Goal: Transaction & Acquisition: Purchase product/service

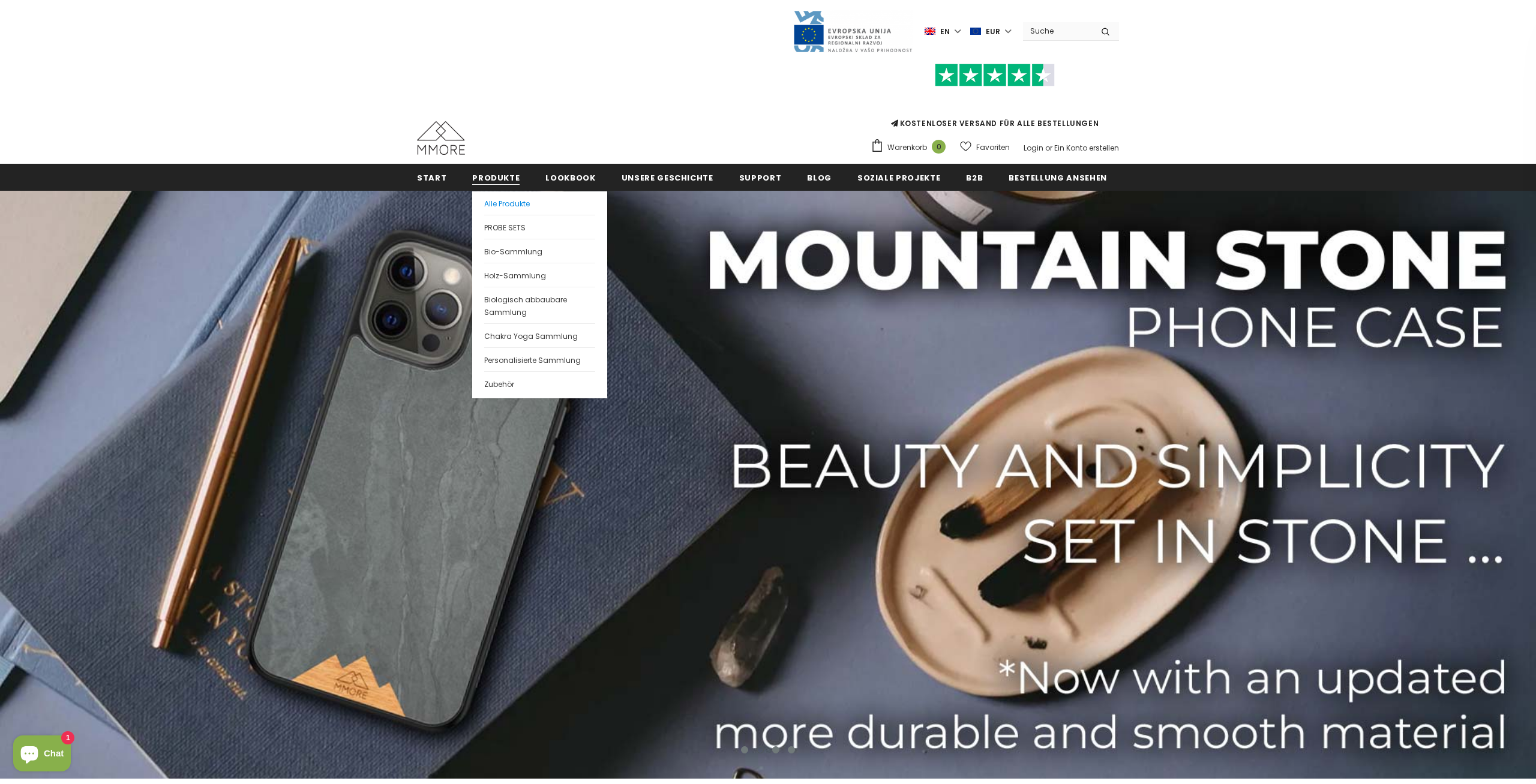
click at [486, 199] on span "Alle Produkte" at bounding box center [507, 204] width 45 height 10
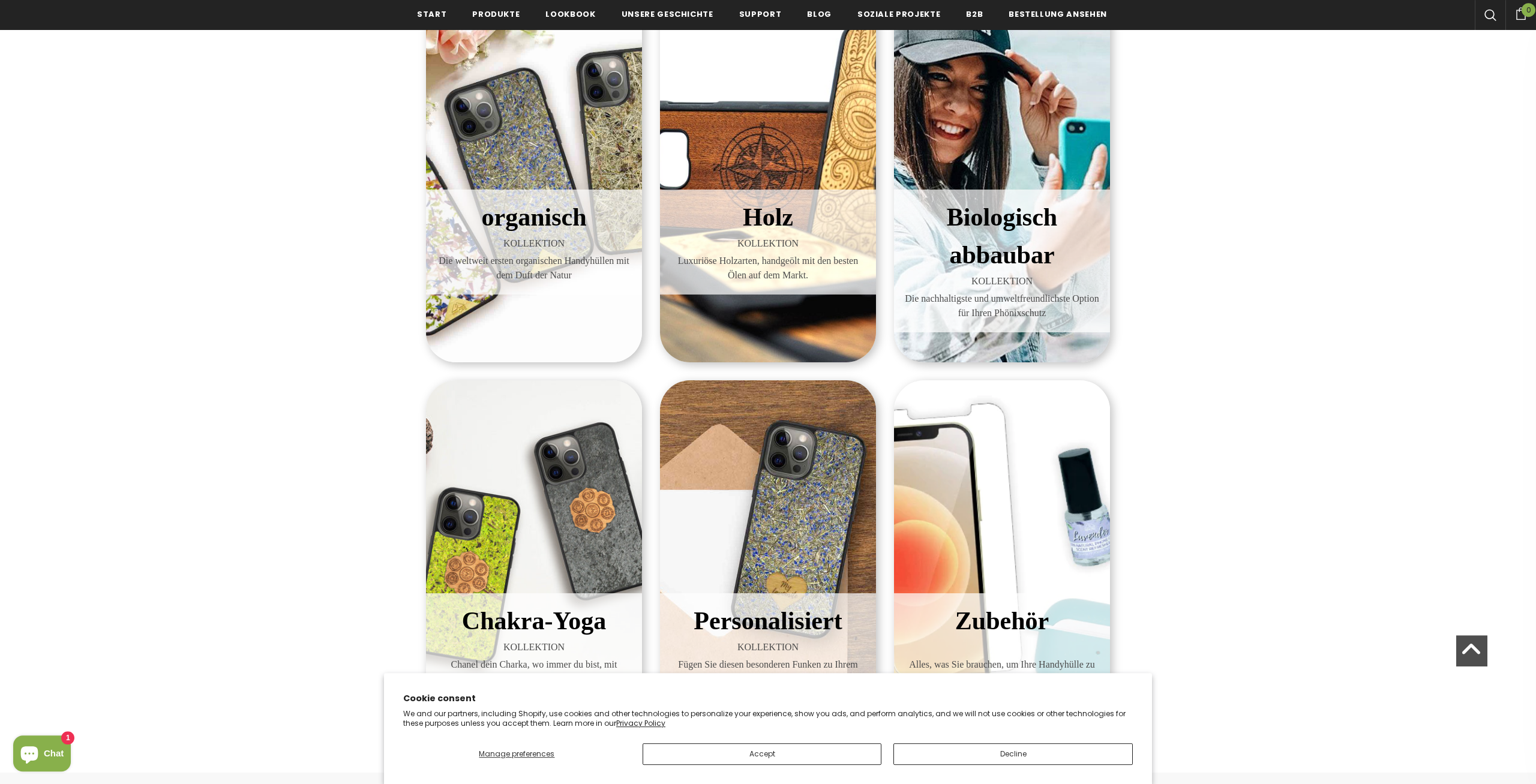
scroll to position [248, 0]
click at [987, 180] on div "Biologisch abbaubar KOLLEKTION Die nachhaltigste und umweltfreundlichste Option…" at bounding box center [1002, 169] width 216 height 386
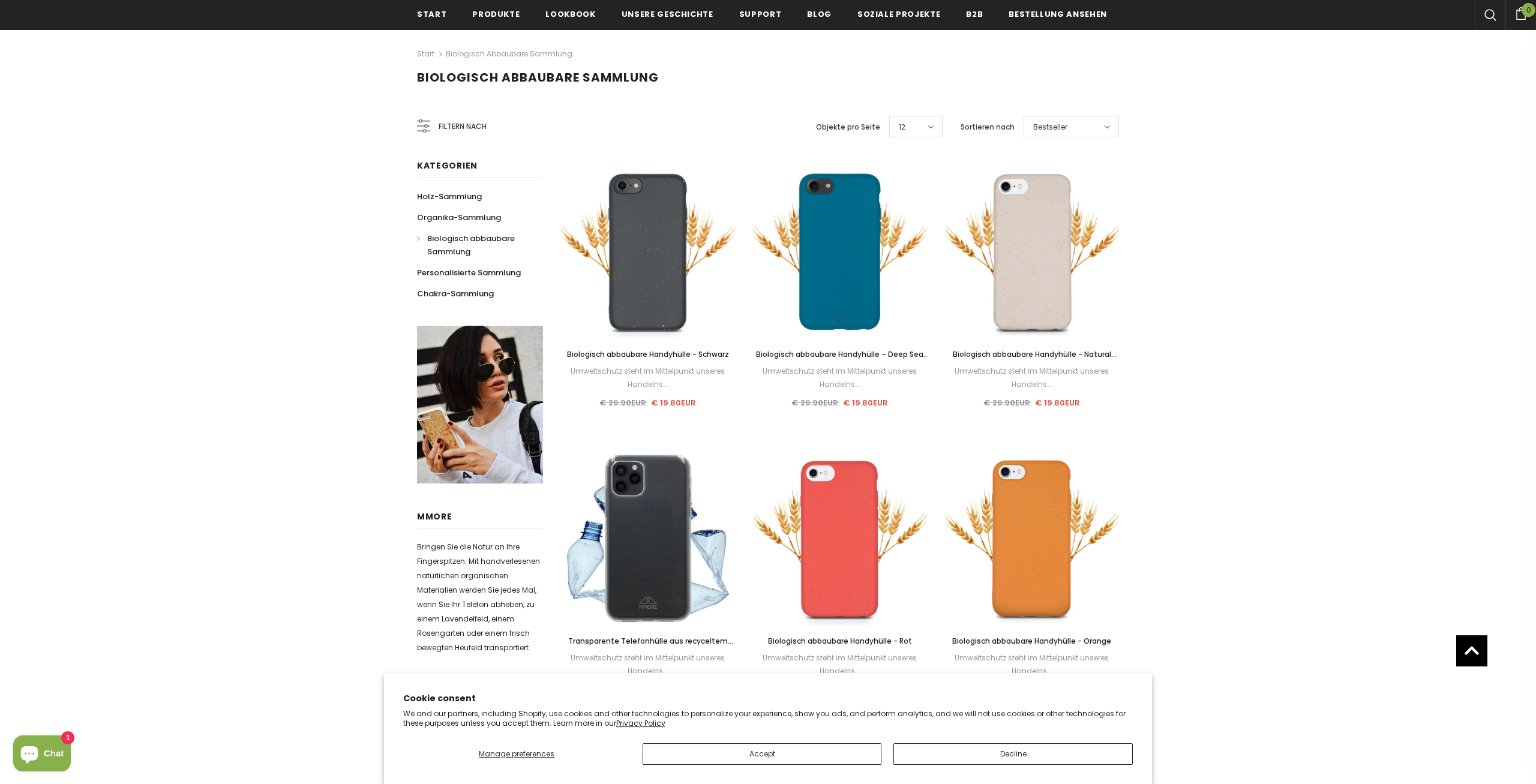
scroll to position [123, 0]
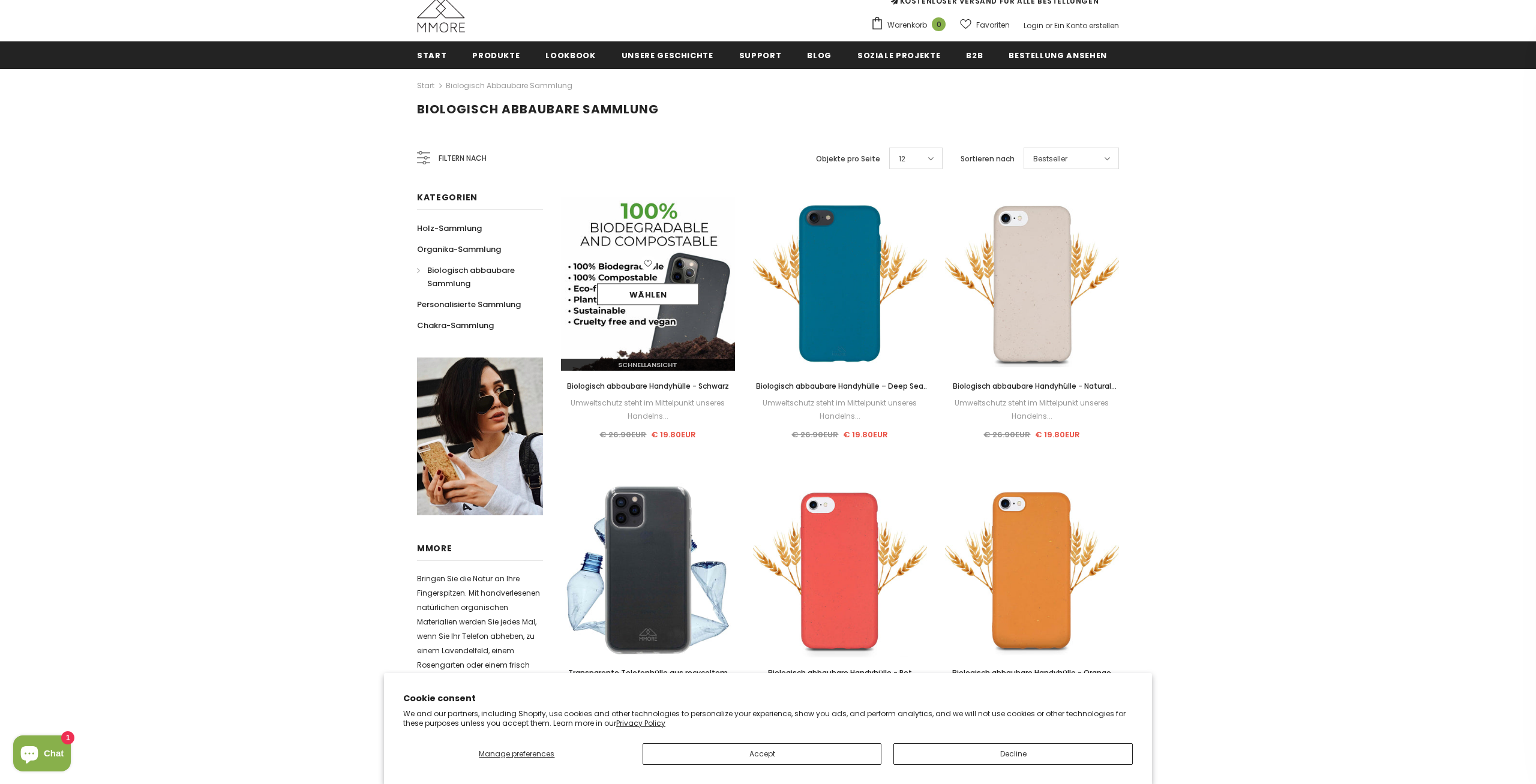
click at [0, 0] on div at bounding box center [0, 0] width 0 height 0
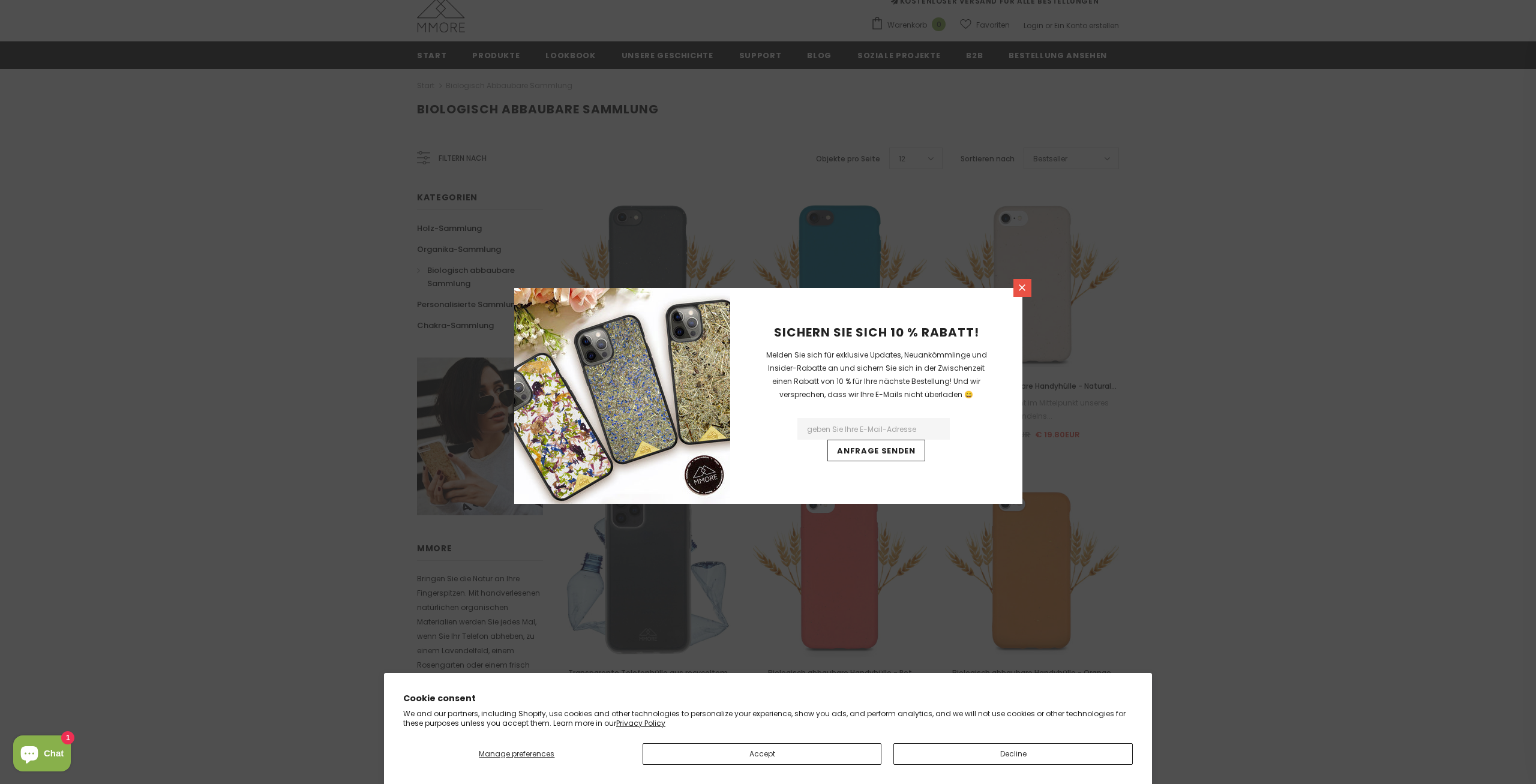
click at [1027, 292] on link at bounding box center [1022, 288] width 18 height 18
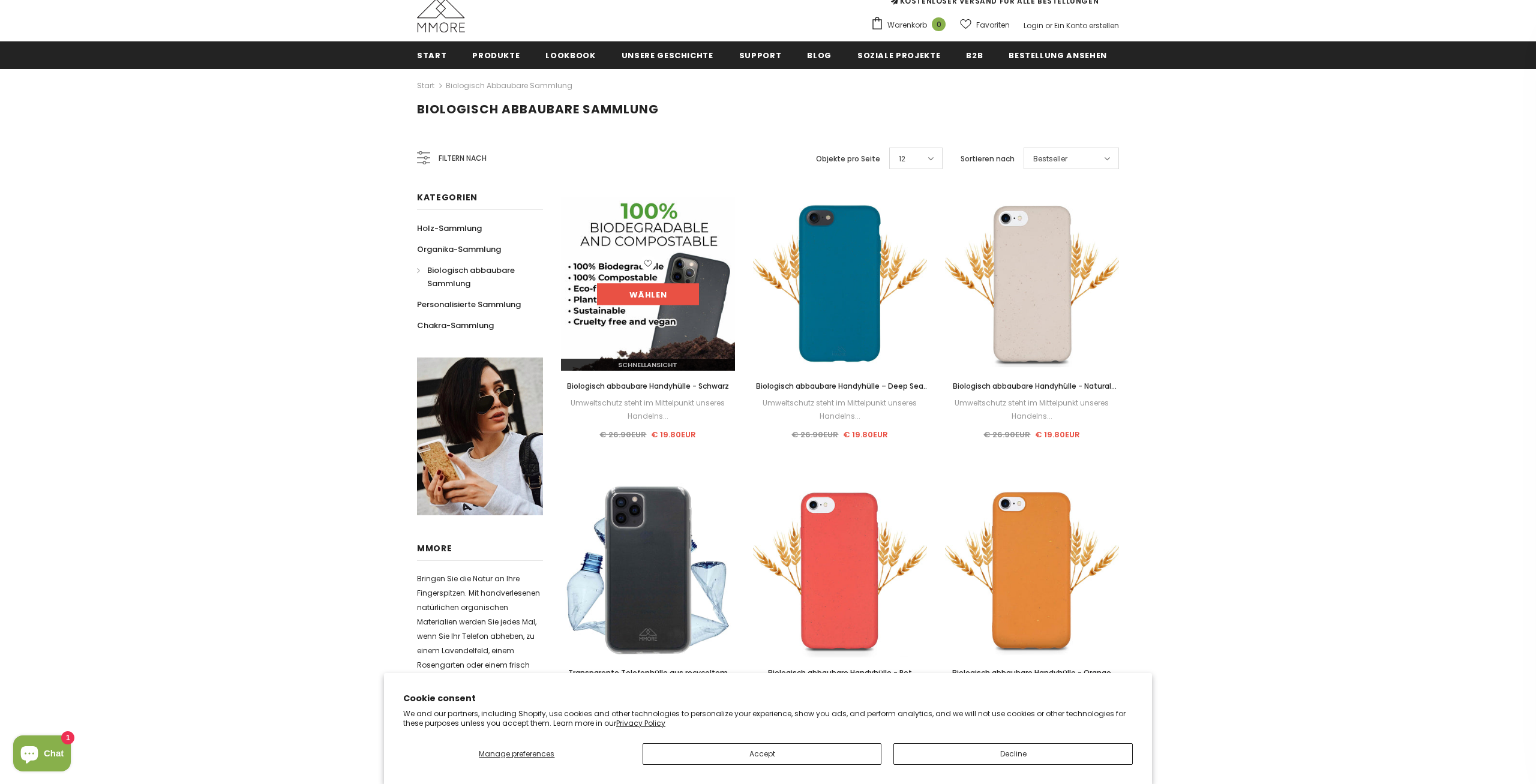
click at [648, 291] on link "Wählen" at bounding box center [648, 294] width 102 height 21
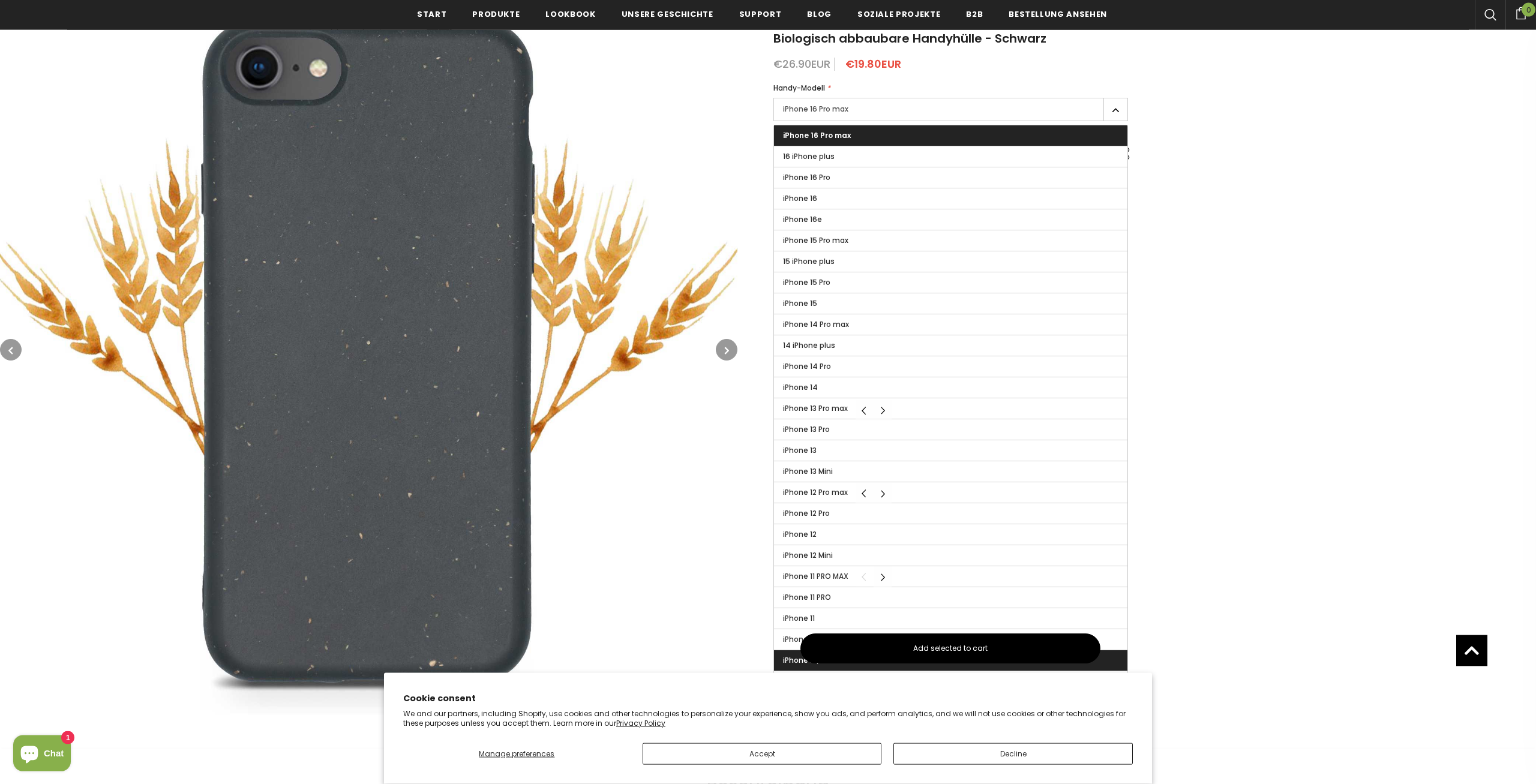
scroll to position [64, 0]
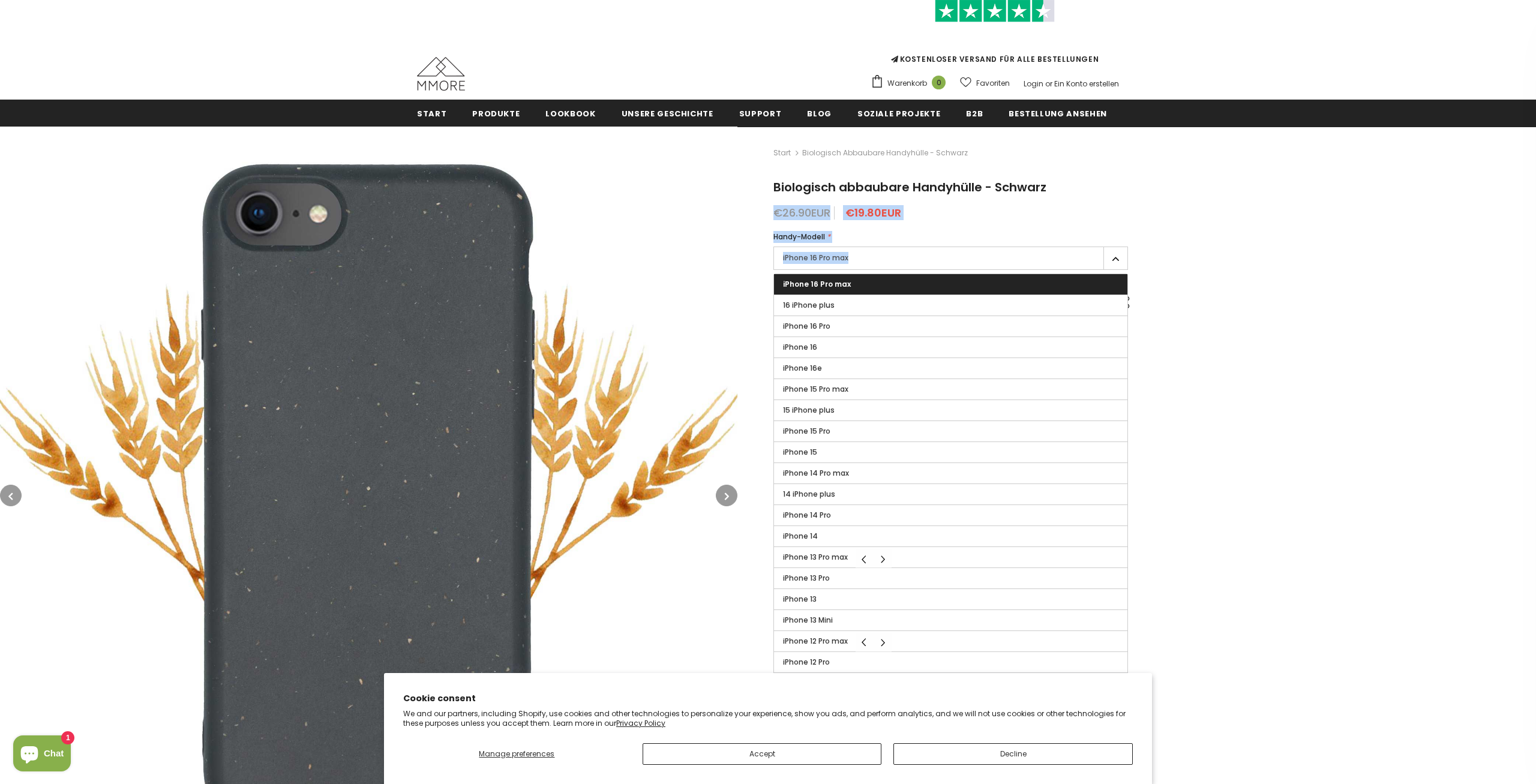
drag, startPoint x: 858, startPoint y: 255, endPoint x: 684, endPoint y: 198, distance: 183.1
click at [684, 198] on div at bounding box center [768, 504] width 1536 height 755
